Goal: Information Seeking & Learning: Learn about a topic

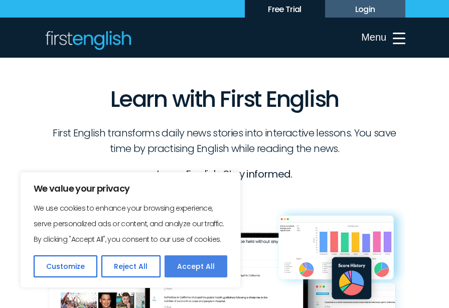
click at [185, 272] on button "Accept All" at bounding box center [196, 266] width 63 height 22
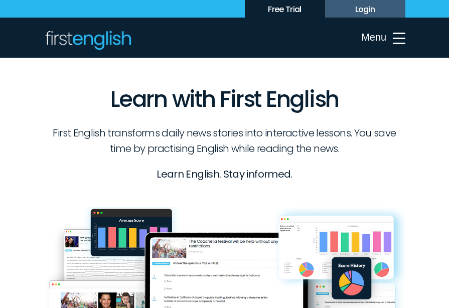
click at [398, 45] on button "Menu" at bounding box center [383, 38] width 63 height 28
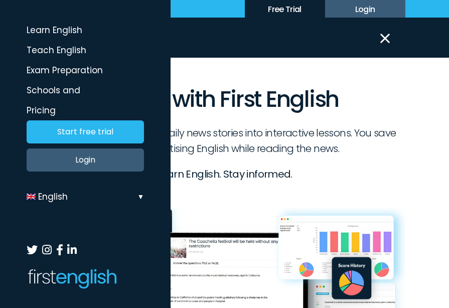
click at [58, 30] on link "Learn English" at bounding box center [85, 30] width 130 height 20
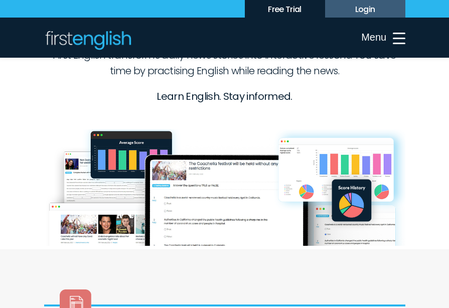
scroll to position [201, 0]
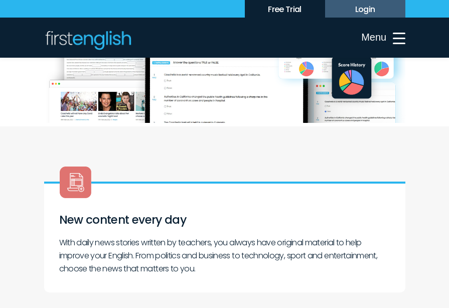
click at [91, 227] on h3 "New content every day" at bounding box center [224, 215] width 331 height 28
click at [79, 178] on img at bounding box center [75, 182] width 33 height 33
